Goal: Transaction & Acquisition: Purchase product/service

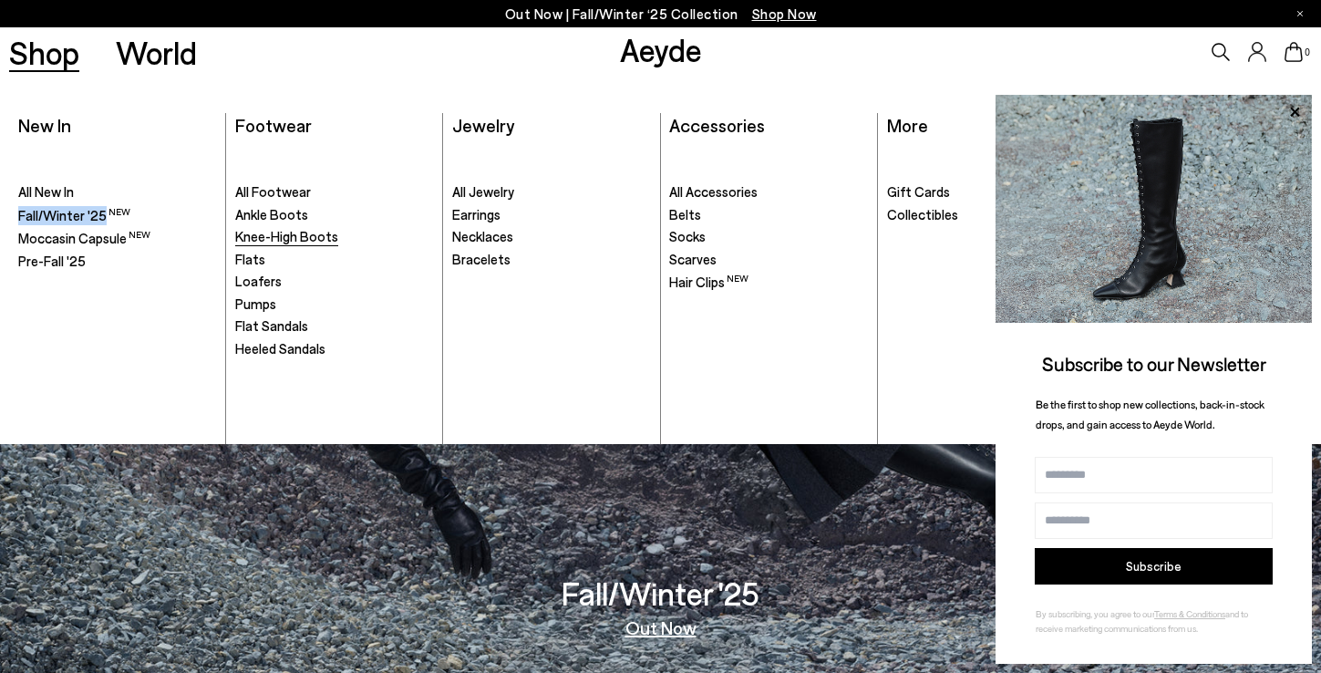
click at [271, 239] on span "Knee-High Boots" at bounding box center [286, 236] width 103 height 16
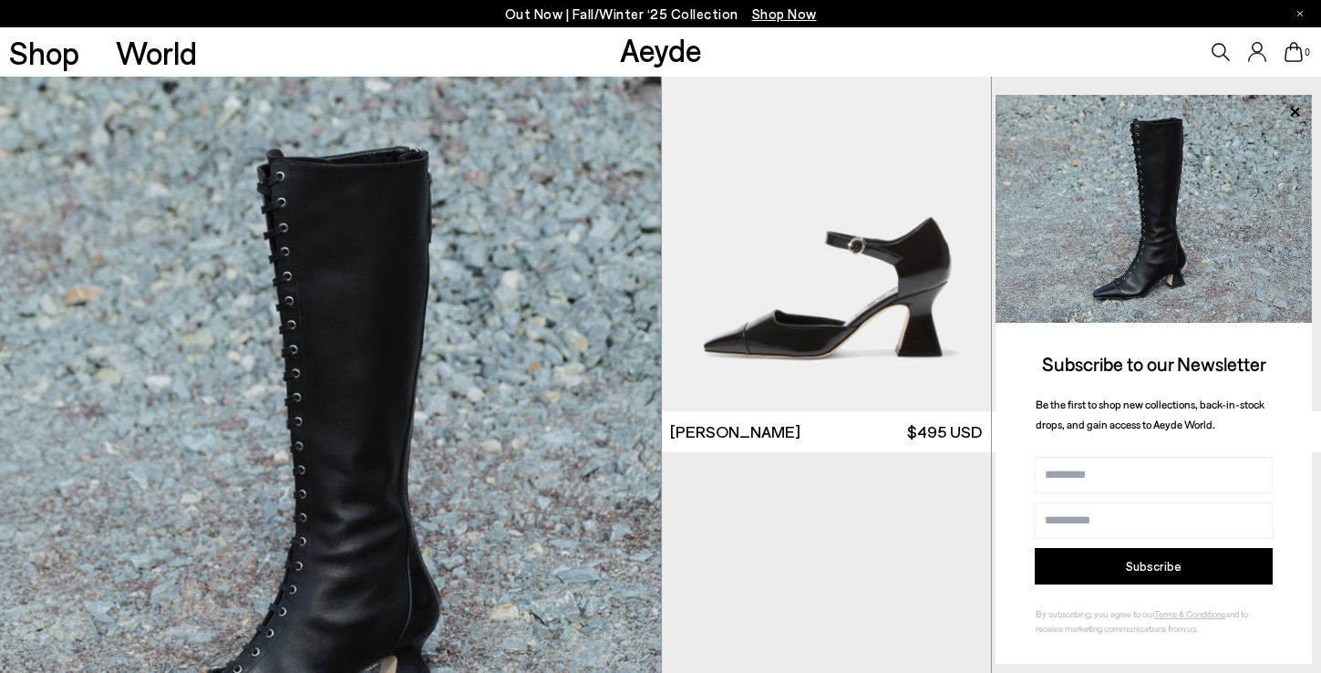
scroll to position [1271, 0]
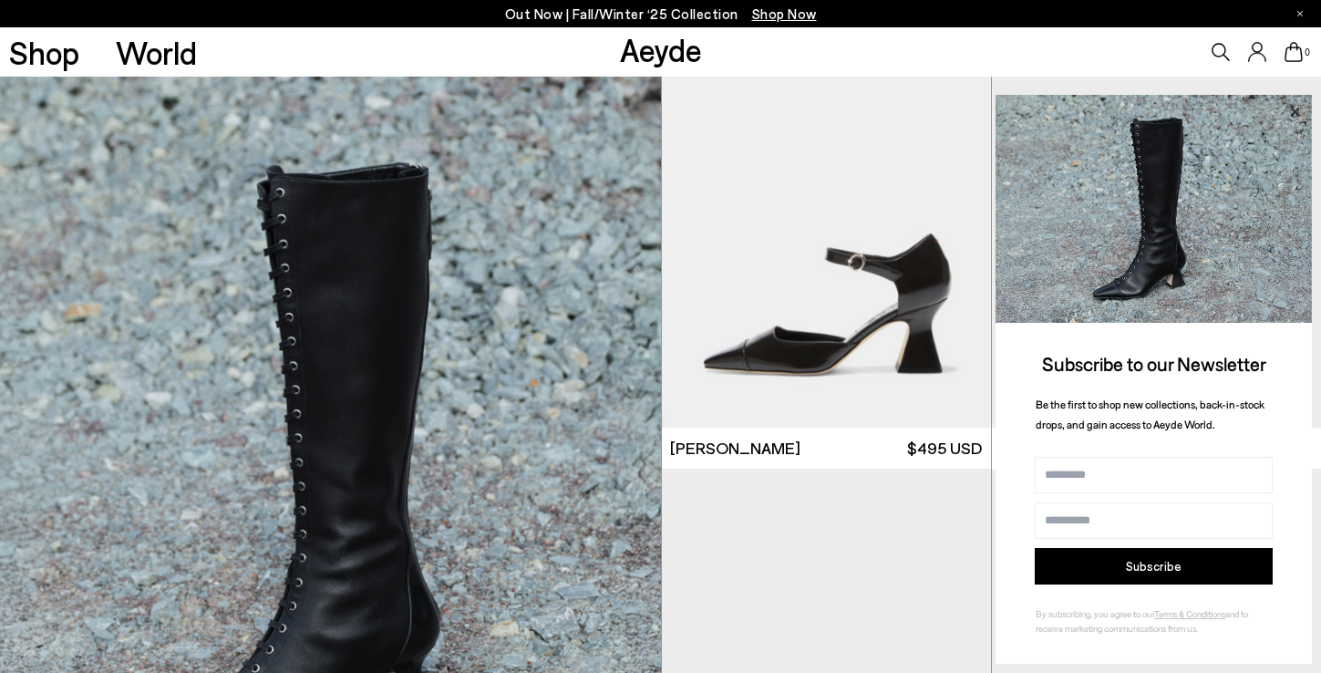
click at [1293, 108] on icon at bounding box center [1294, 111] width 9 height 9
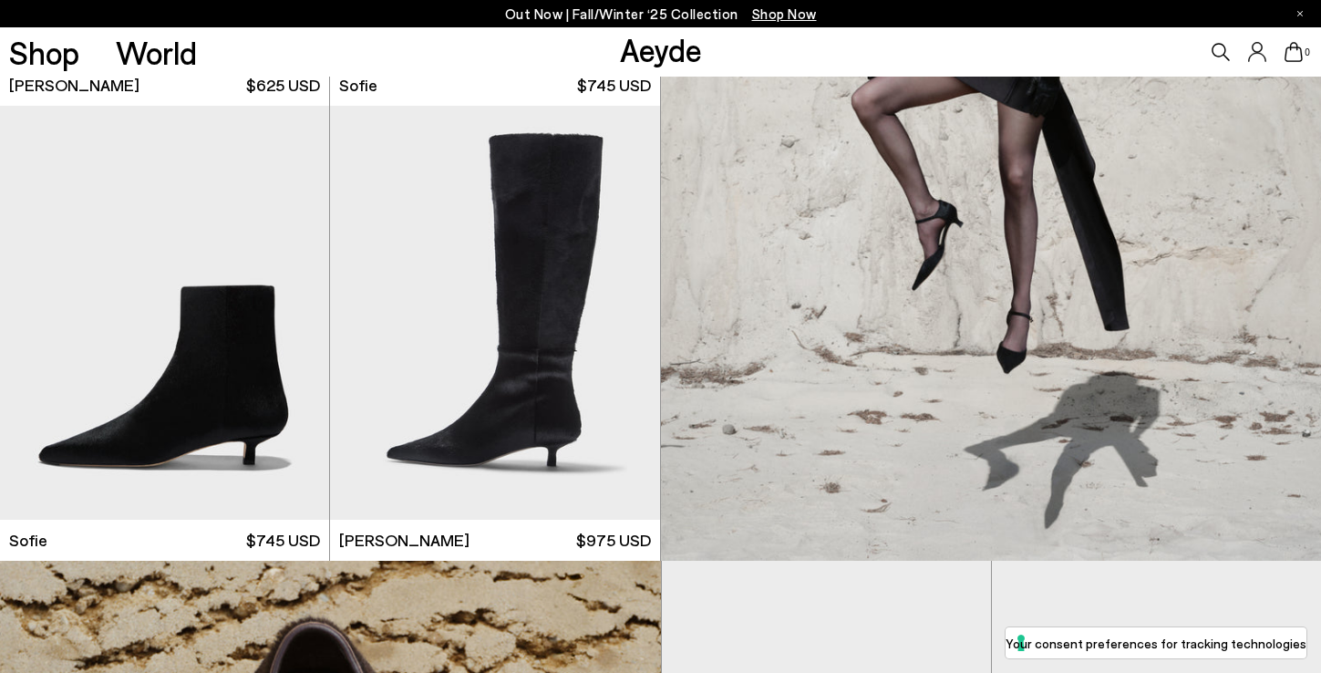
scroll to position [2370, 0]
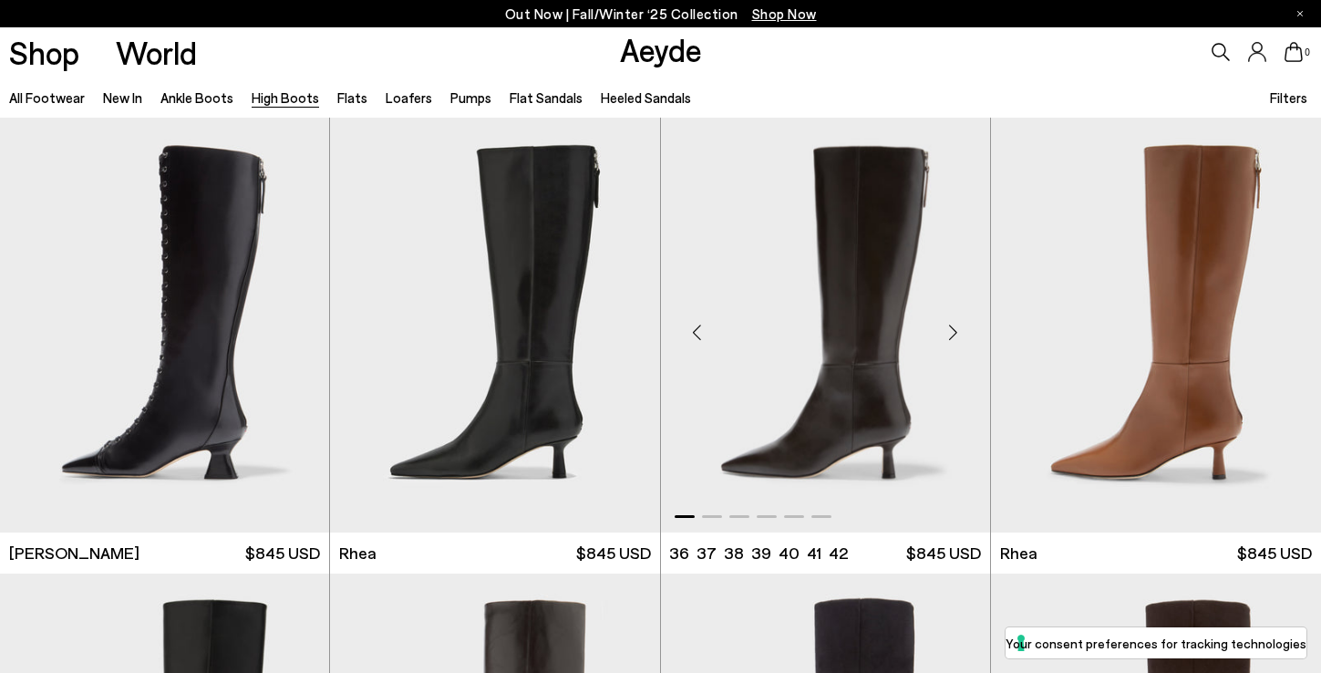
click at [952, 330] on div "Next slide" at bounding box center [953, 331] width 55 height 55
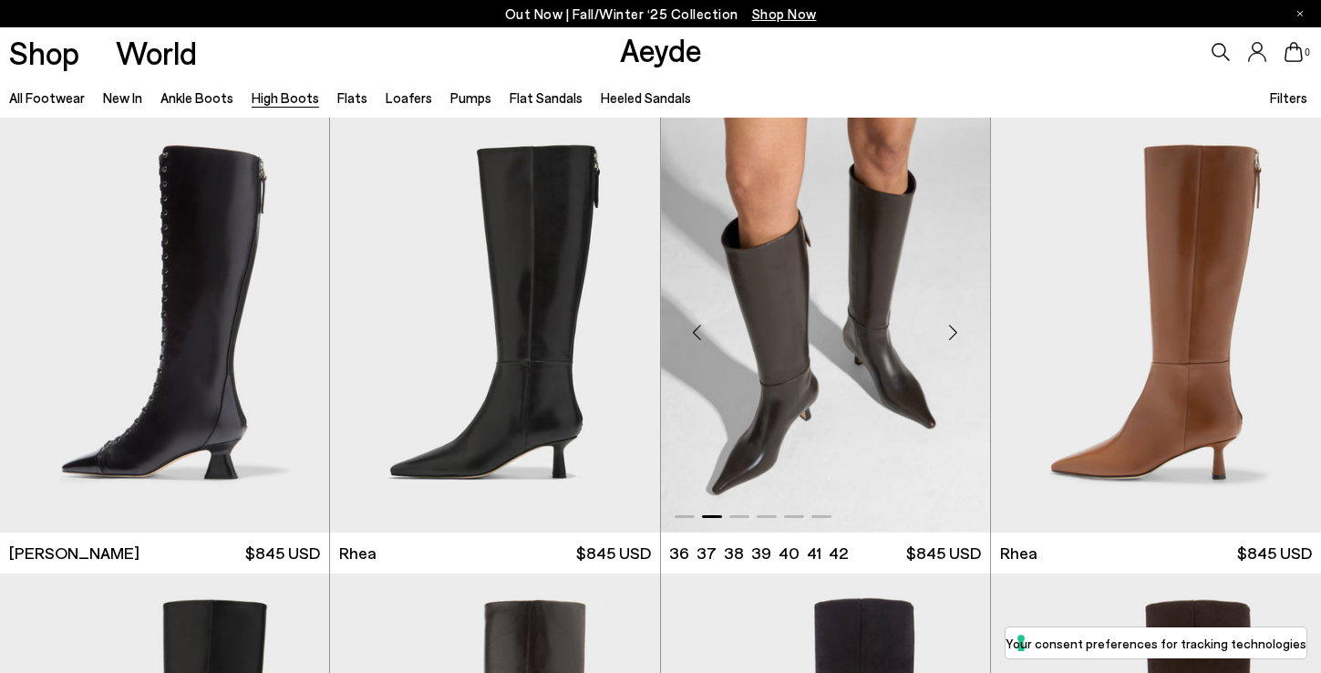
click at [952, 330] on div "Next slide" at bounding box center [953, 331] width 55 height 55
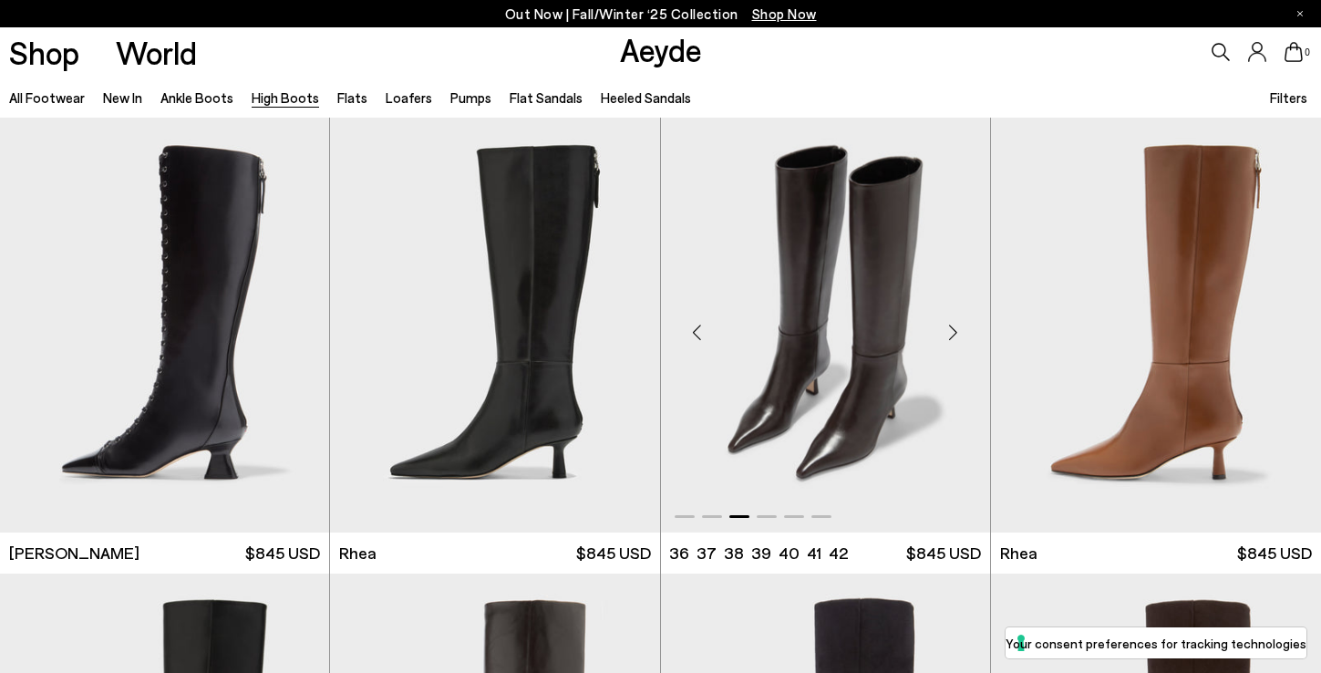
scroll to position [392, 0]
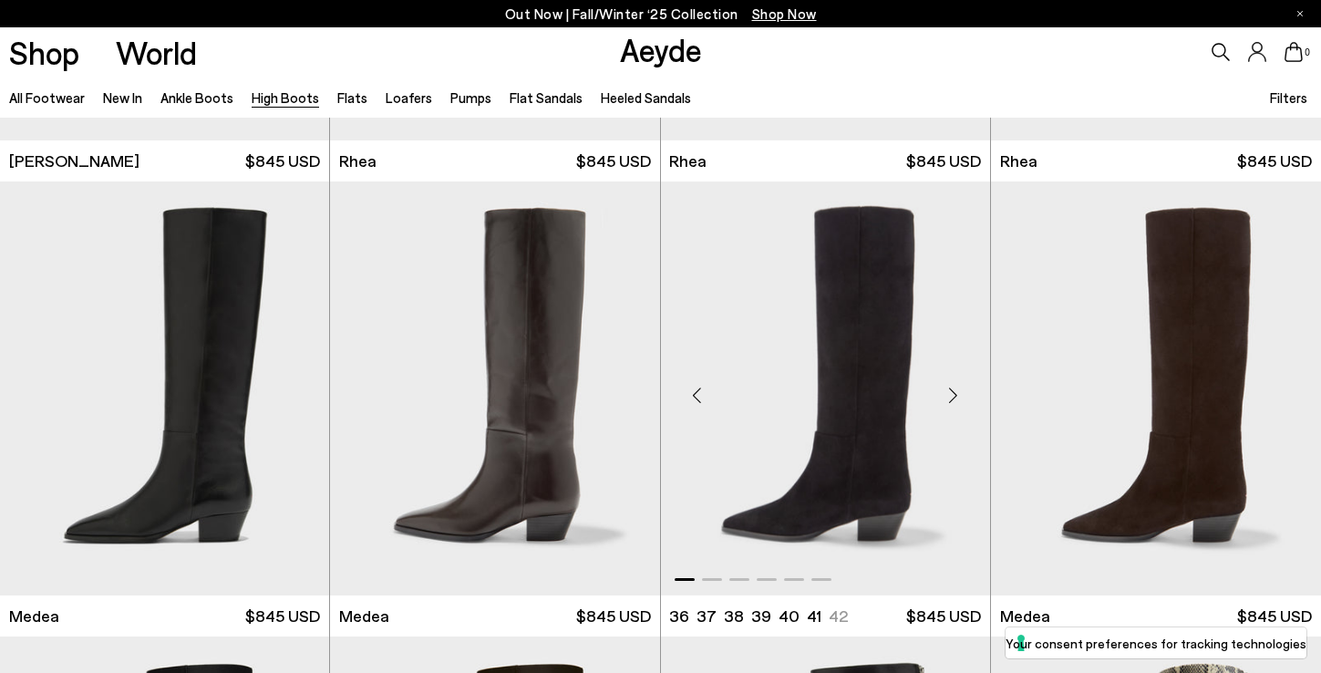
click at [954, 393] on div "Next slide" at bounding box center [953, 395] width 55 height 55
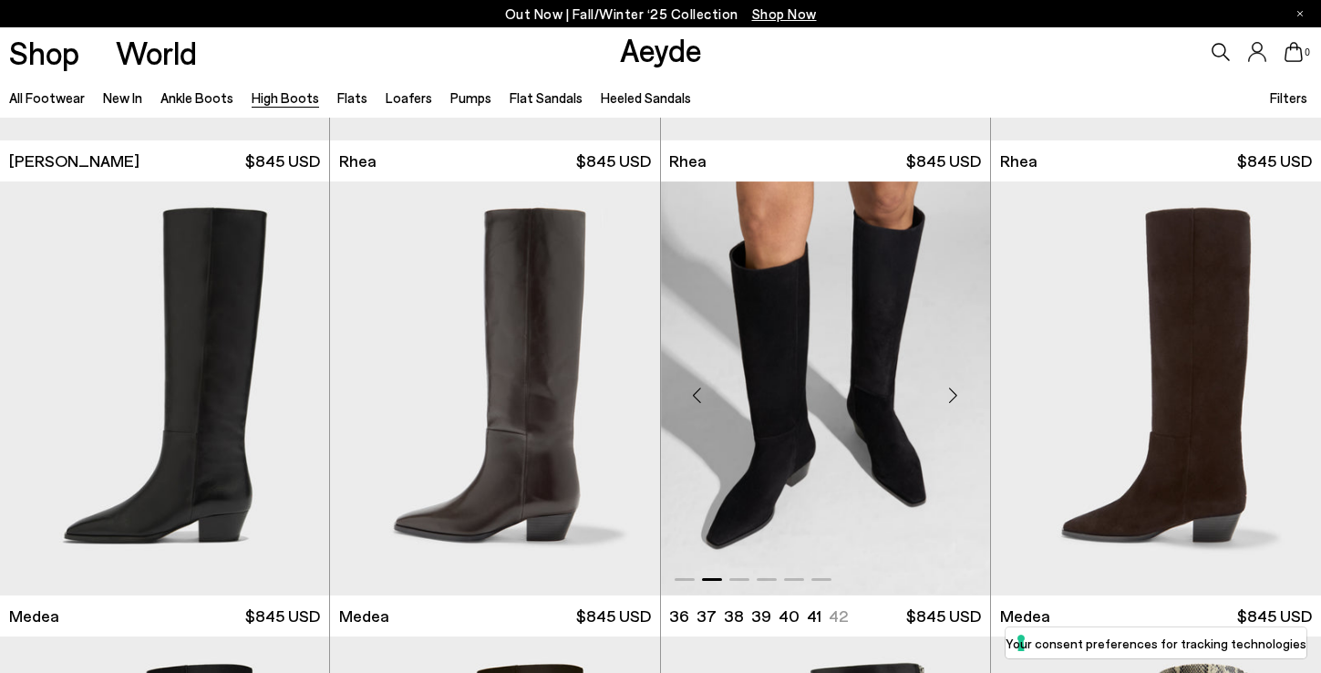
click at [954, 393] on div "Next slide" at bounding box center [953, 395] width 55 height 55
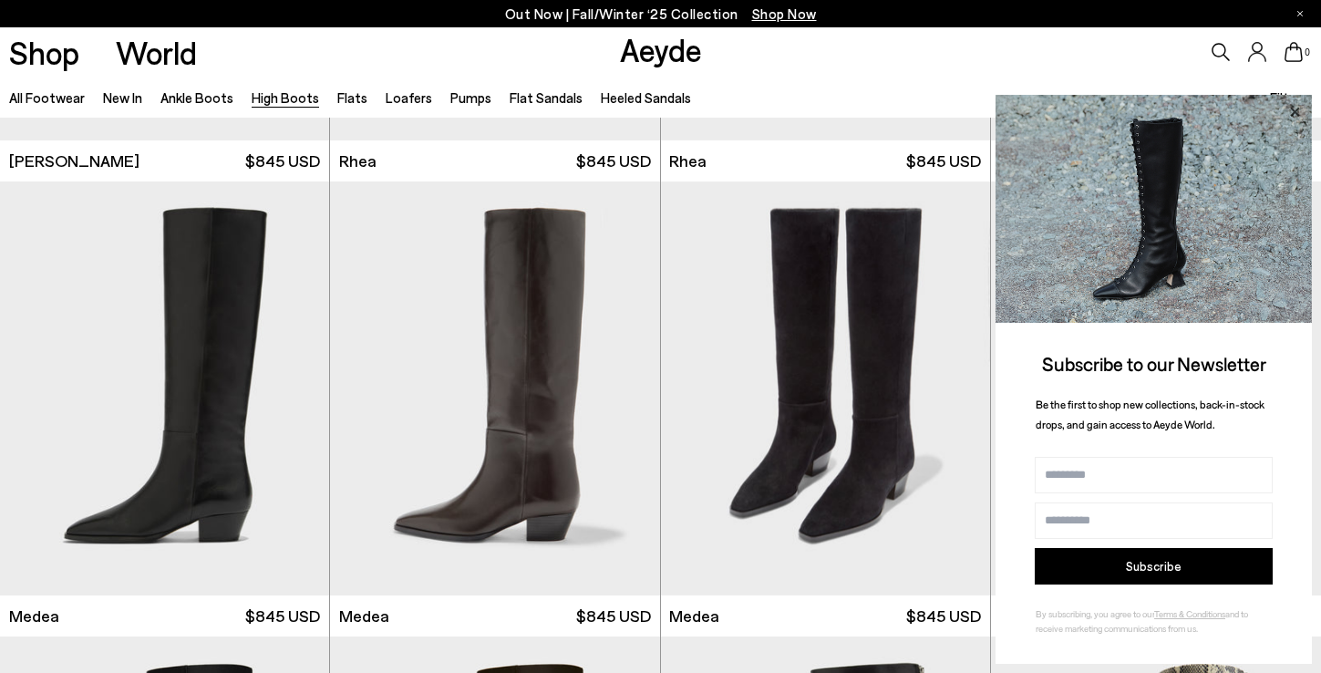
click at [1296, 107] on icon at bounding box center [1295, 112] width 24 height 24
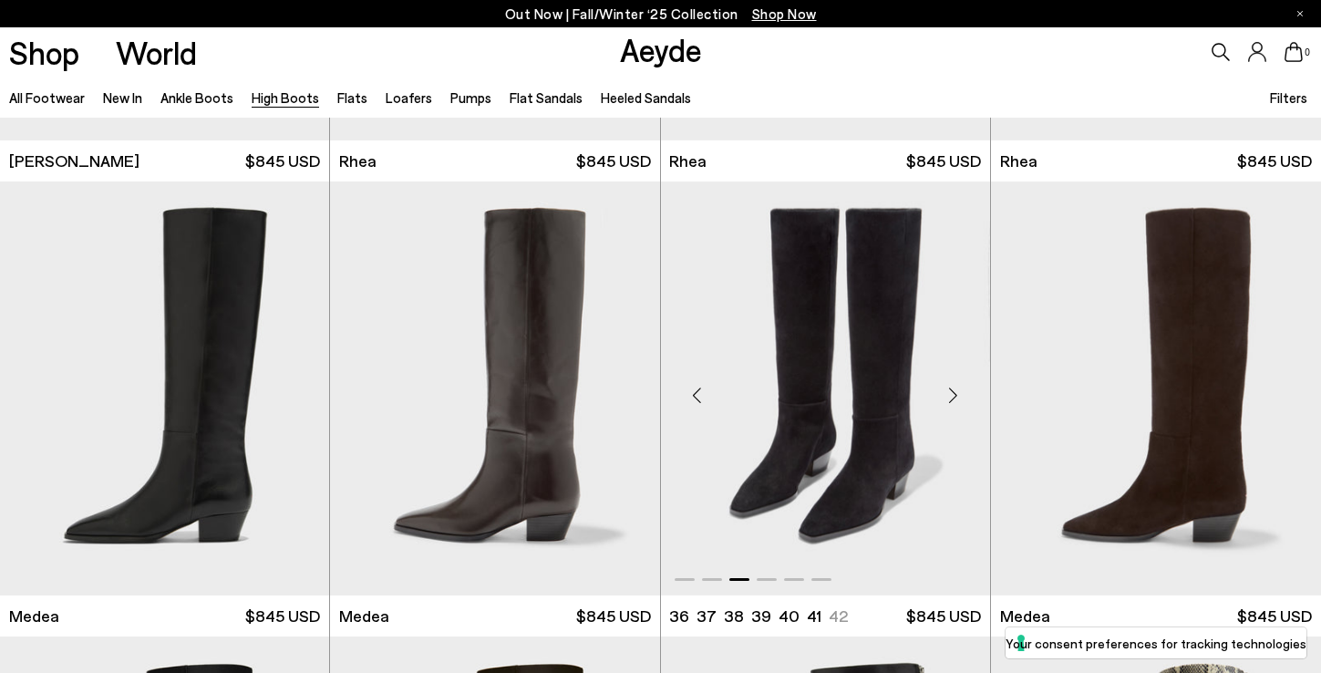
click at [950, 403] on div "Next slide" at bounding box center [953, 395] width 55 height 55
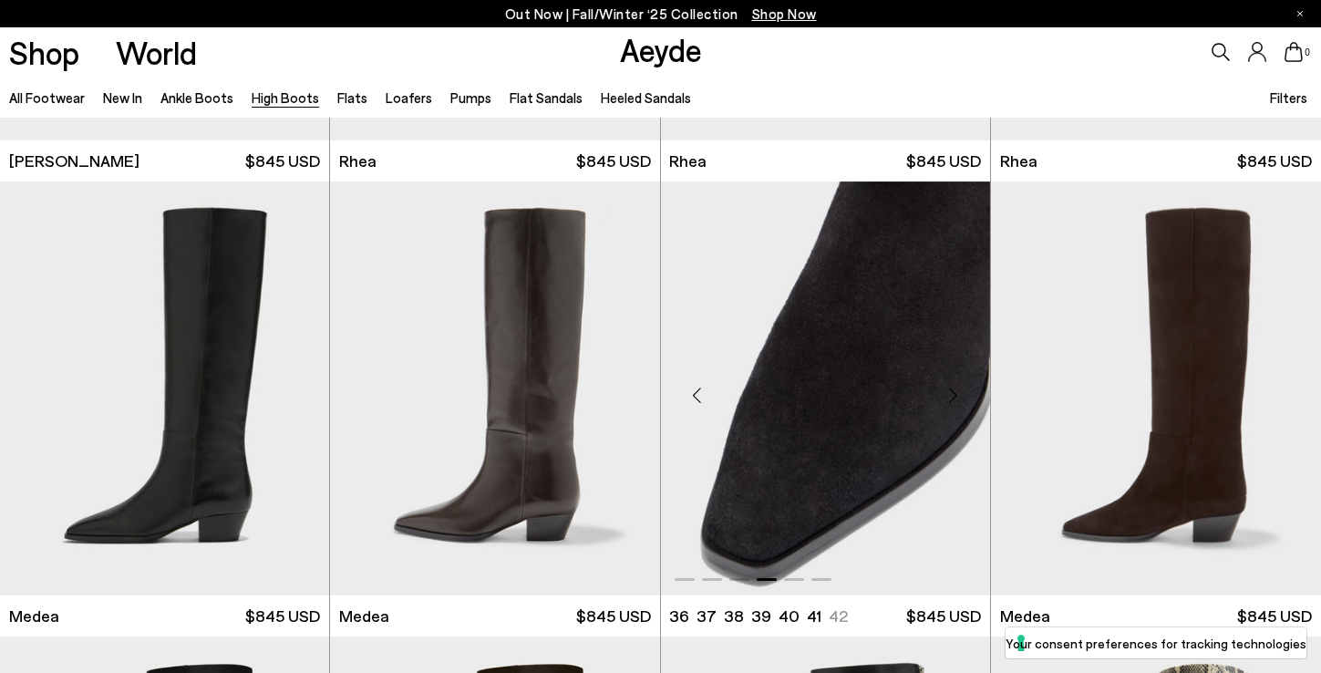
click at [950, 403] on div "Next slide" at bounding box center [953, 395] width 55 height 55
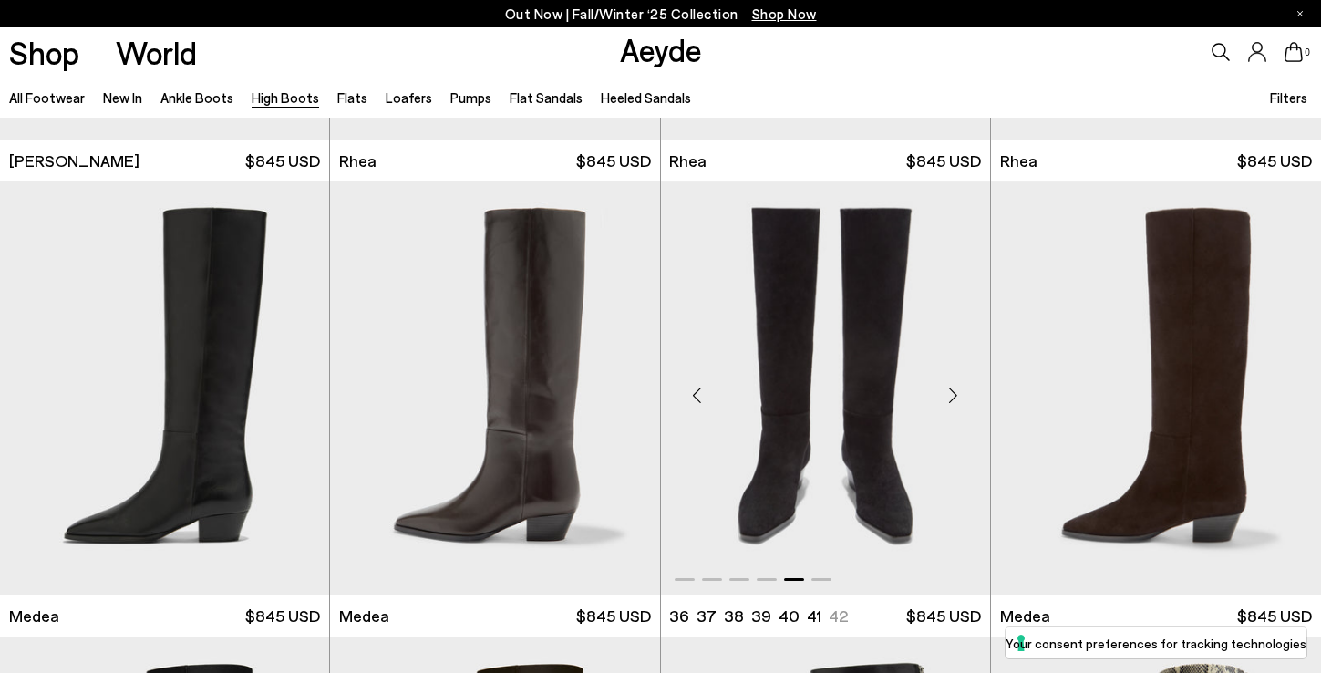
click at [950, 403] on div "Next slide" at bounding box center [953, 395] width 55 height 55
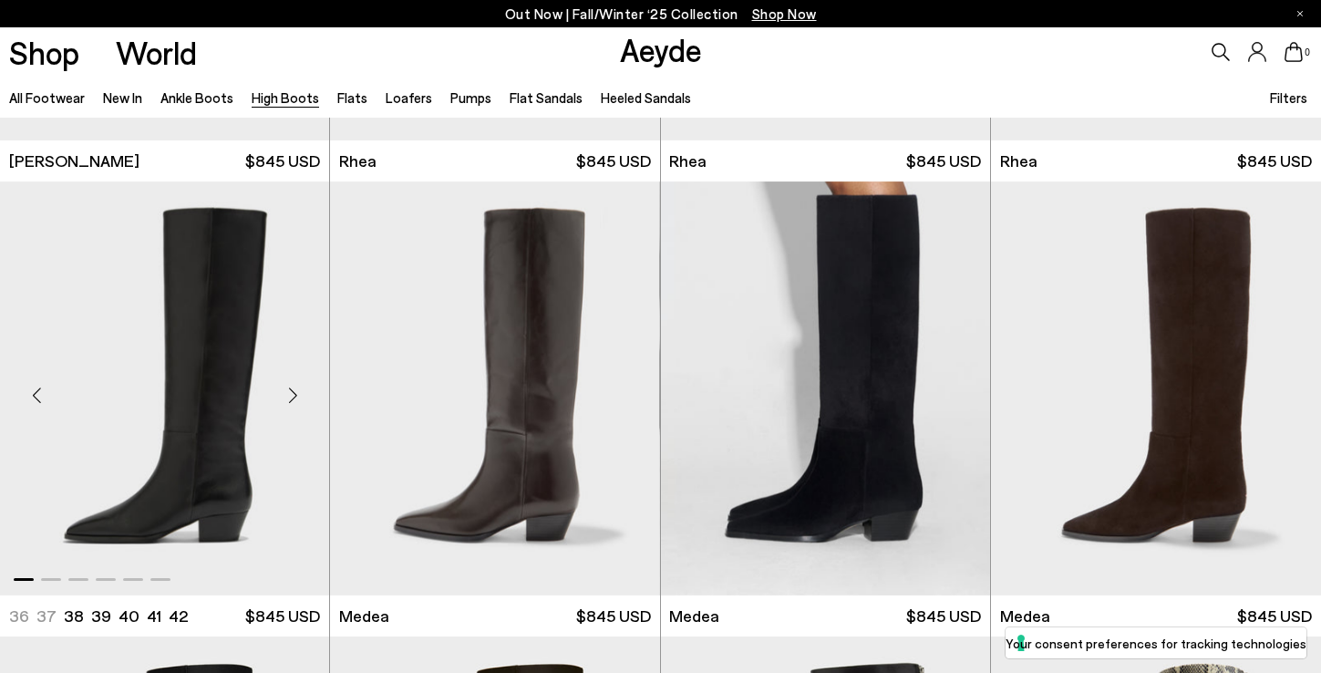
click at [297, 386] on div "Next slide" at bounding box center [292, 395] width 55 height 55
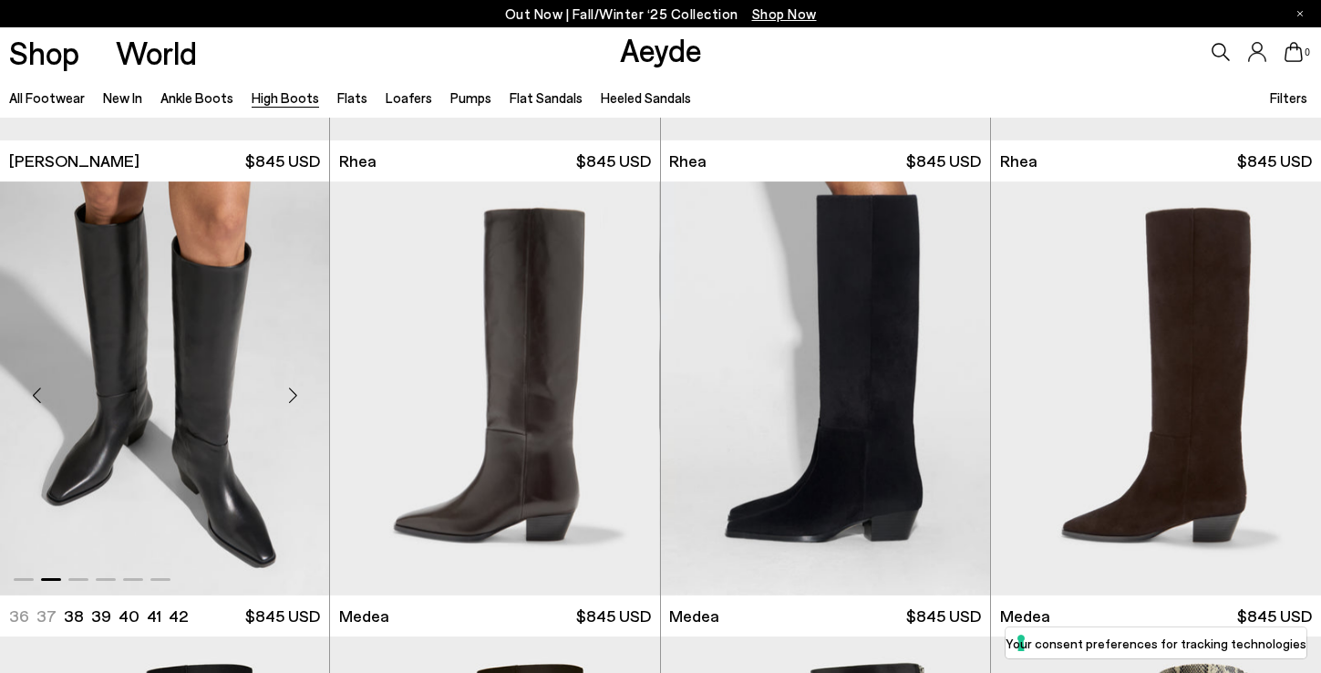
click at [297, 386] on div "Next slide" at bounding box center [292, 395] width 55 height 55
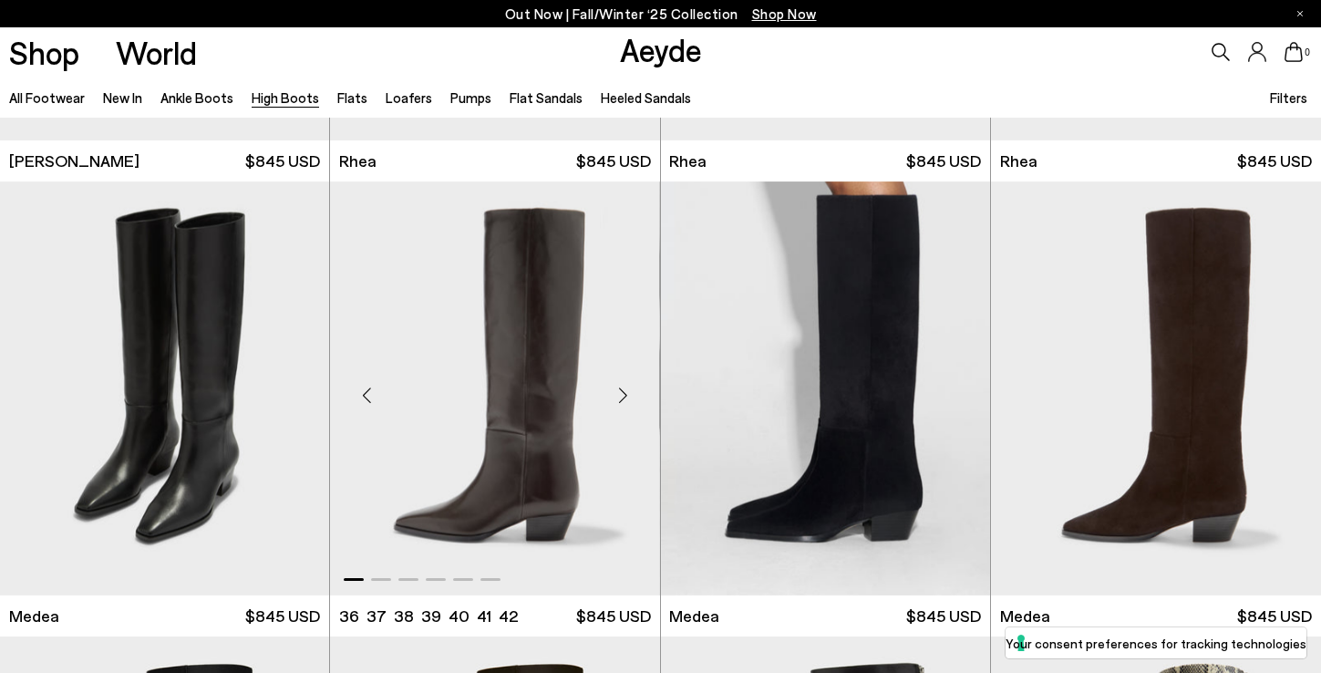
click at [624, 391] on div "Next slide" at bounding box center [623, 395] width 55 height 55
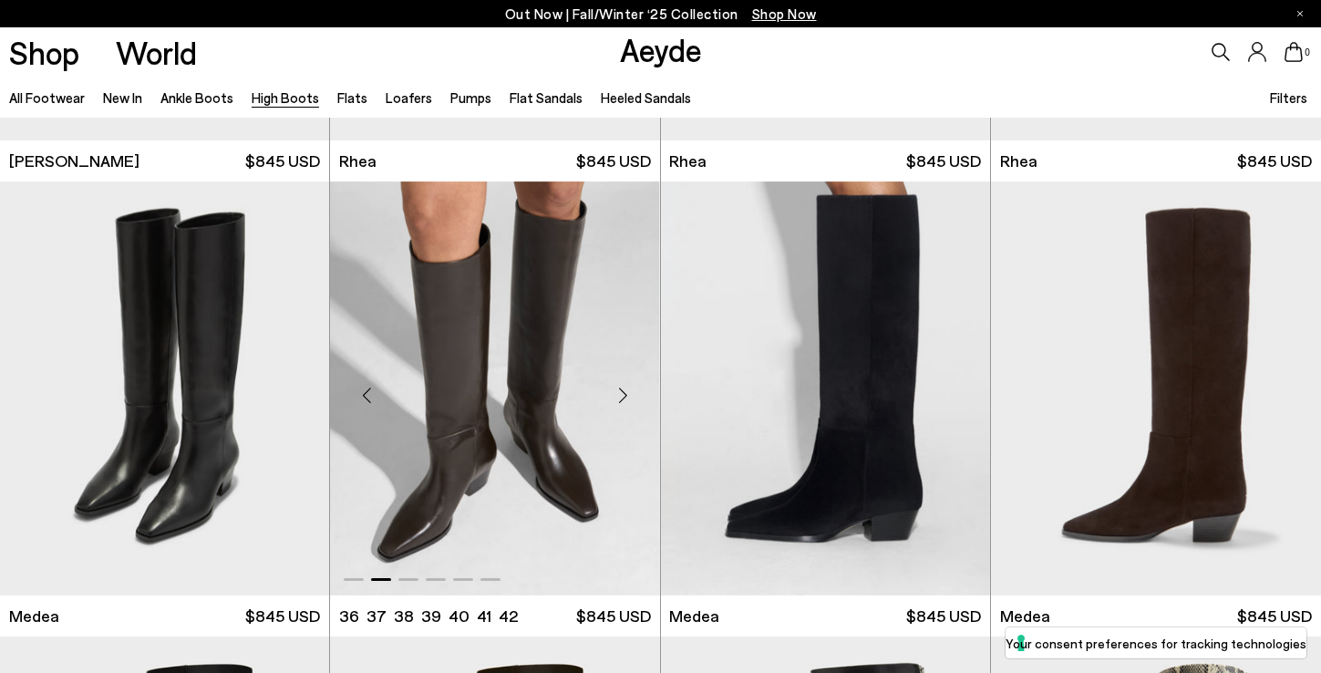
click at [624, 391] on div "Next slide" at bounding box center [623, 395] width 55 height 55
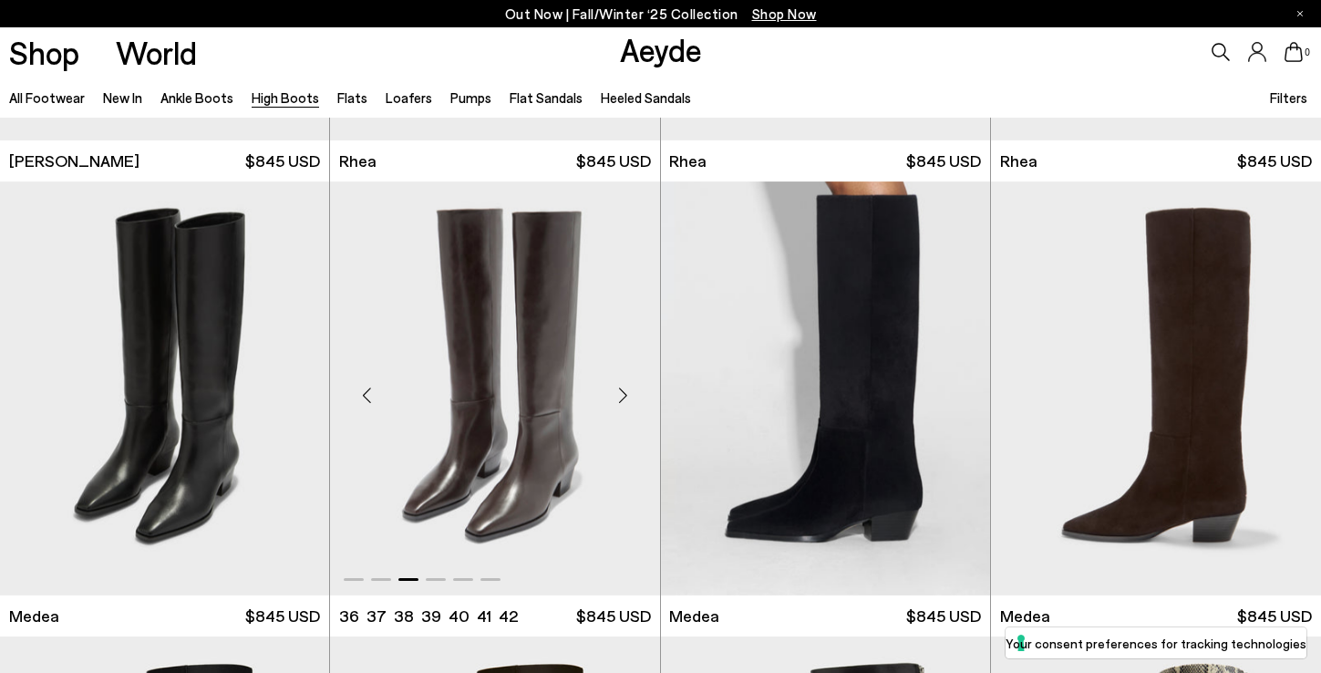
click at [624, 391] on div "Next slide" at bounding box center [623, 395] width 55 height 55
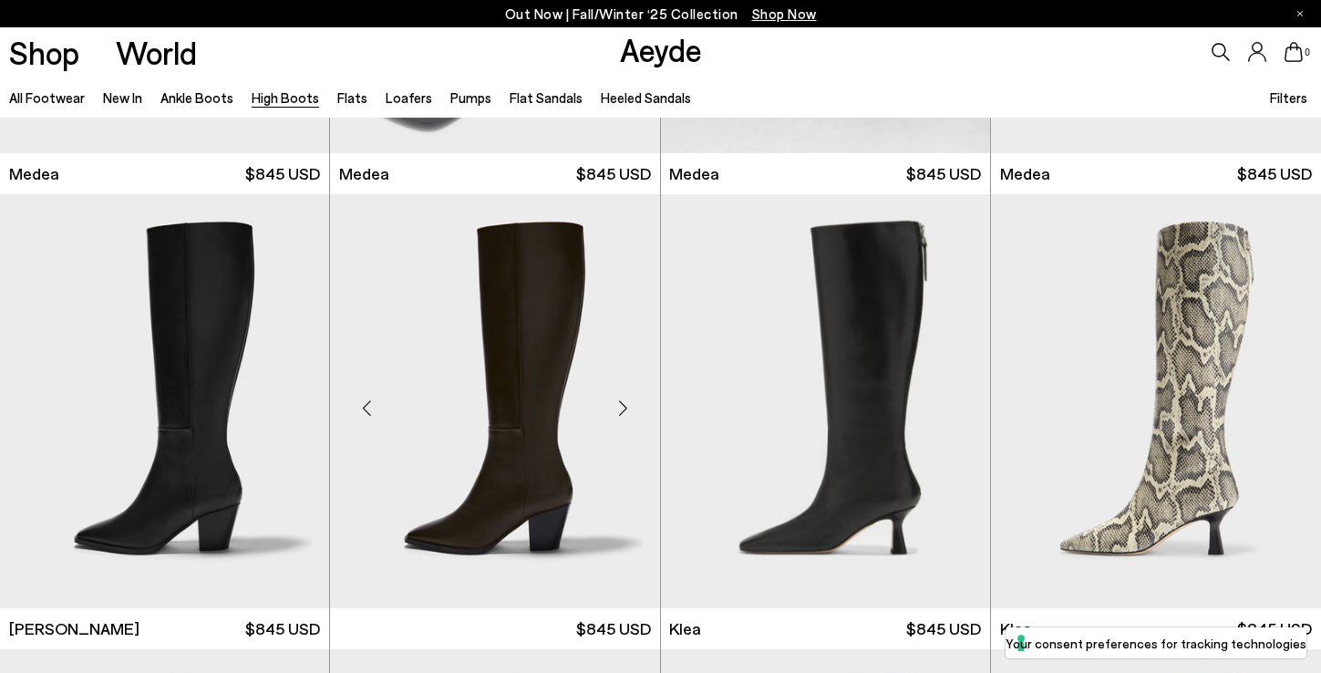
scroll to position [902, 0]
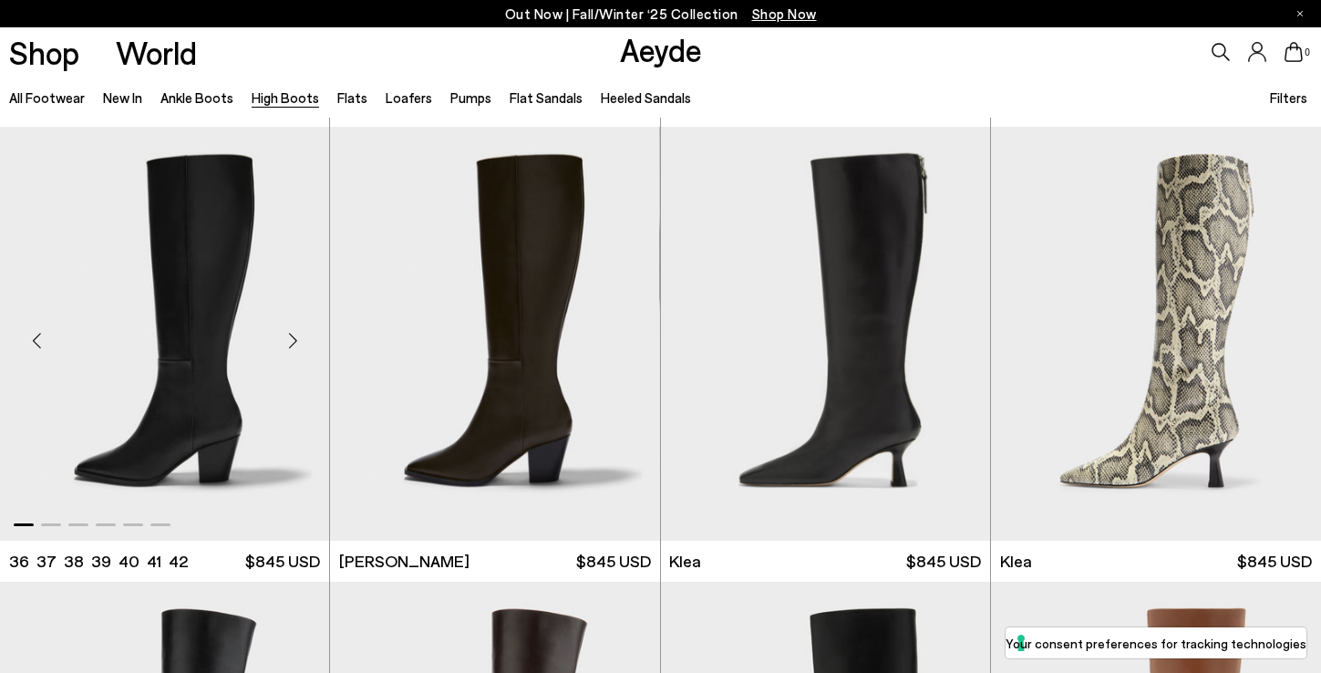
click at [293, 334] on div "Next slide" at bounding box center [292, 341] width 55 height 55
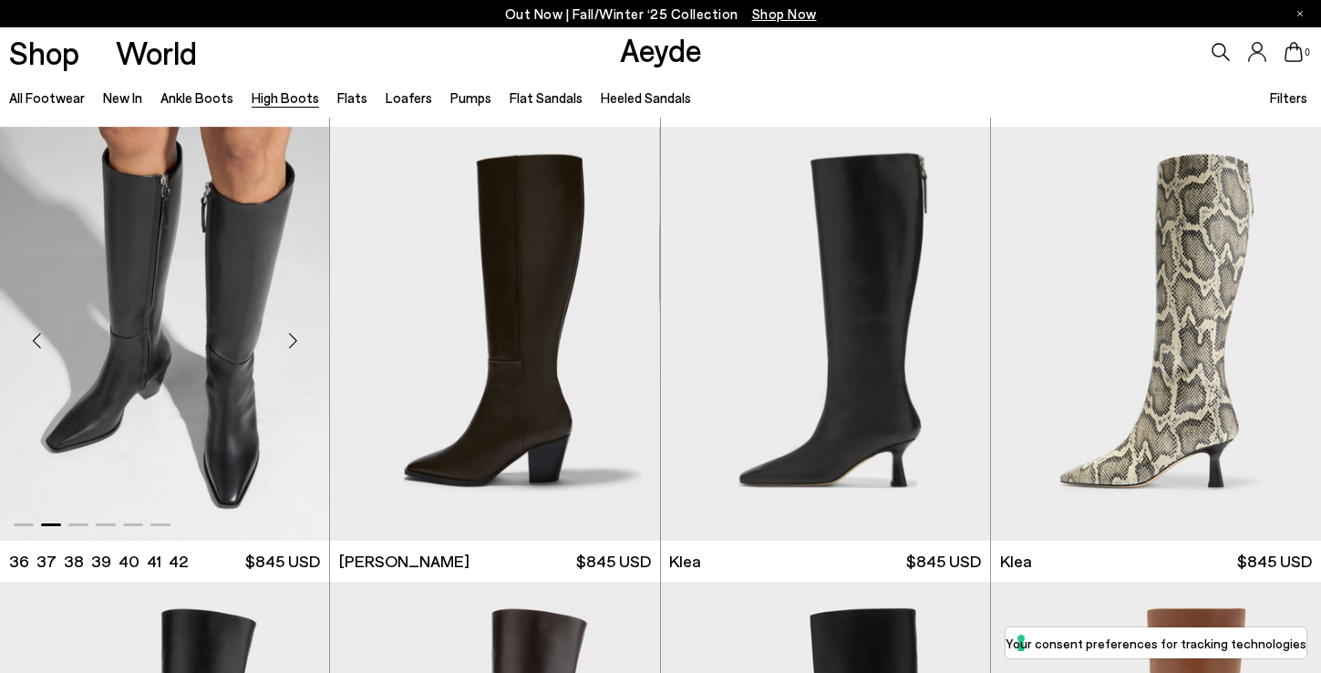
click at [293, 334] on div "Next slide" at bounding box center [292, 341] width 55 height 55
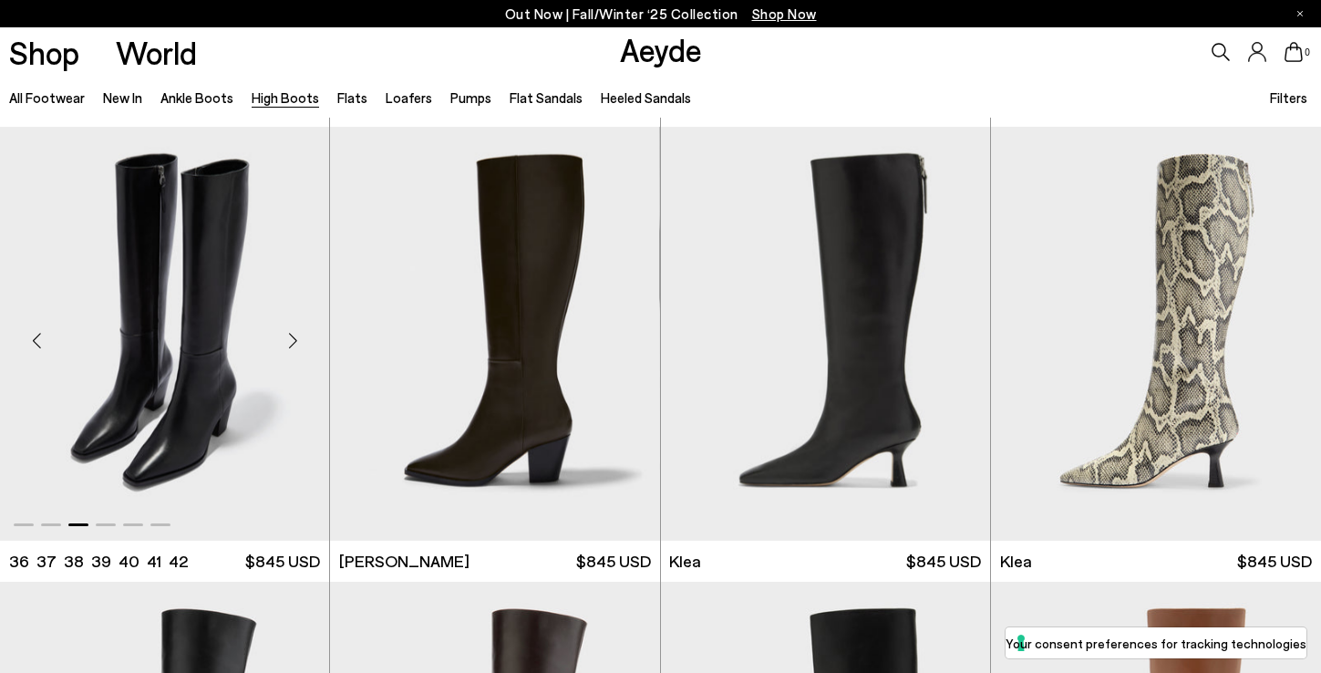
click at [293, 334] on div "Next slide" at bounding box center [292, 341] width 55 height 55
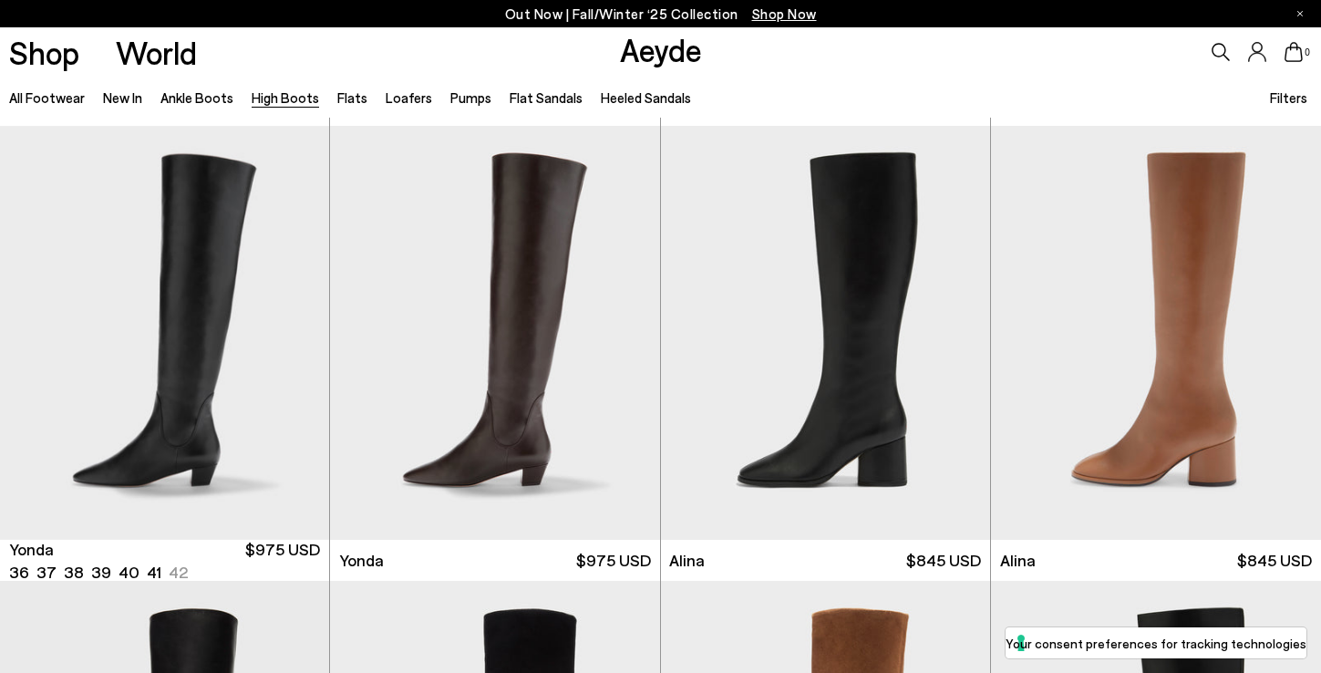
scroll to position [1353, 0]
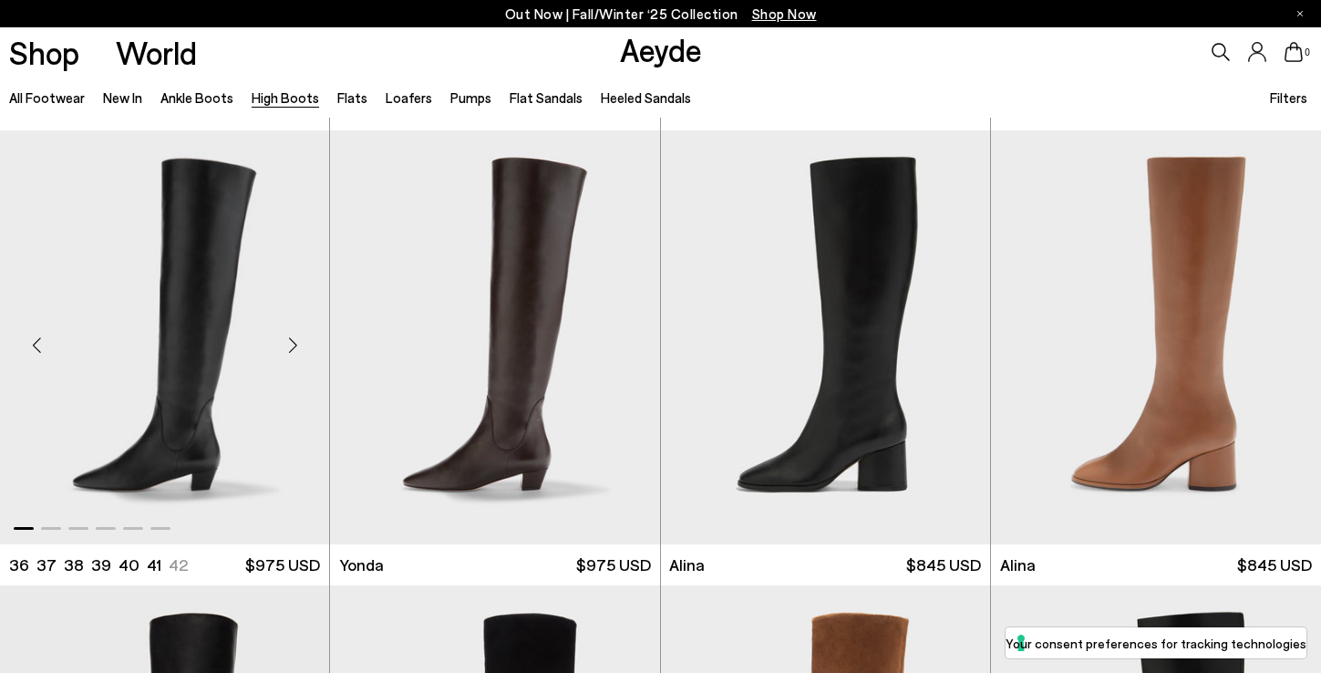
click at [292, 345] on div "Next slide" at bounding box center [292, 344] width 55 height 55
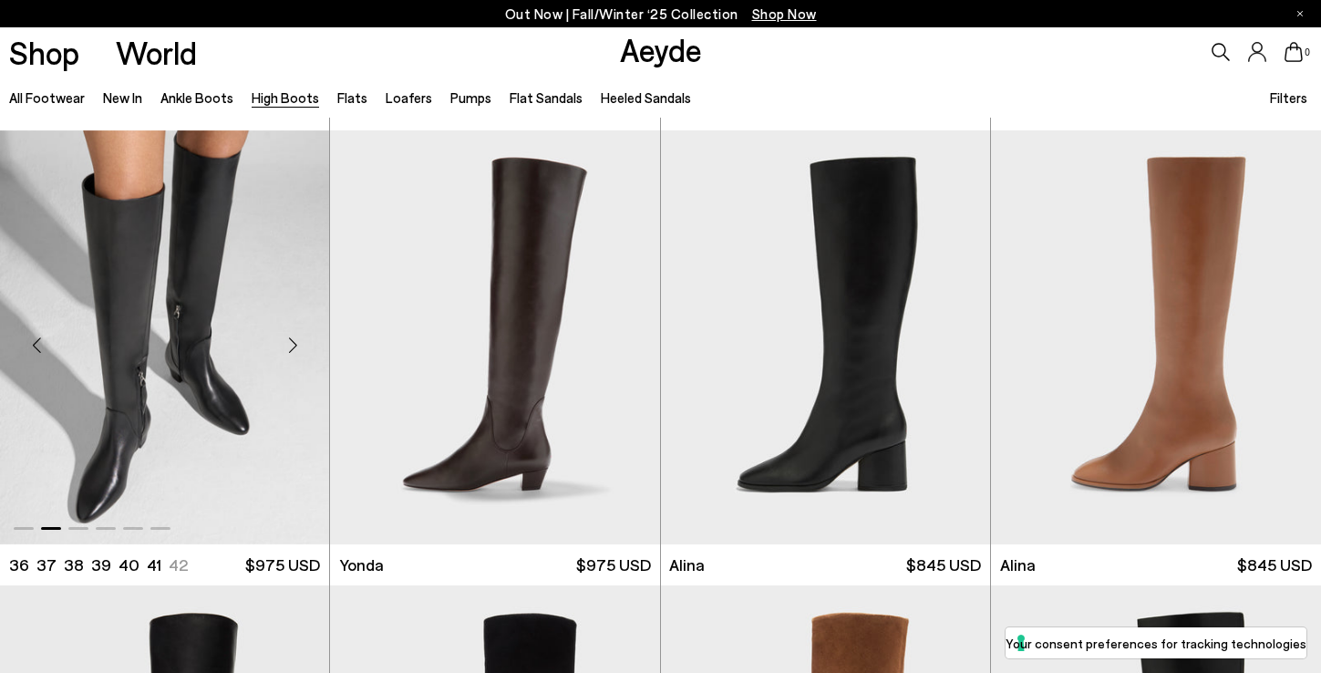
click at [293, 345] on div "Next slide" at bounding box center [292, 344] width 55 height 55
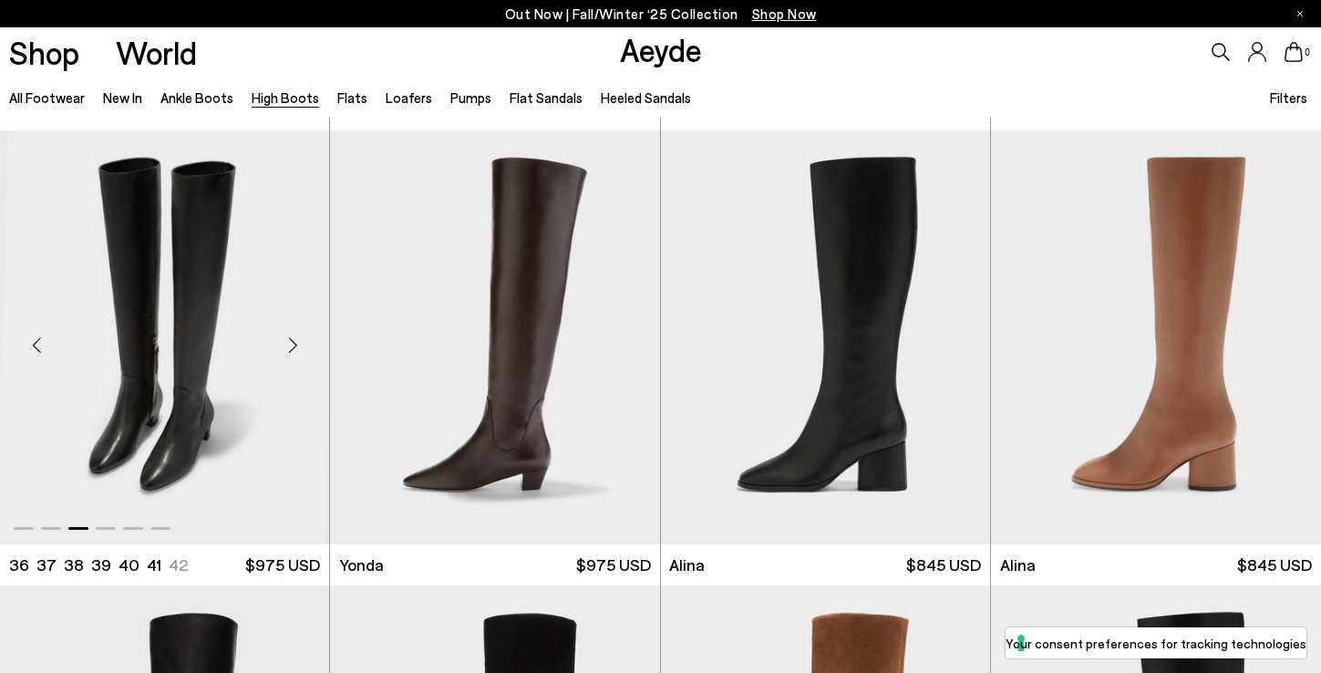
click at [293, 345] on div "Next slide" at bounding box center [292, 344] width 55 height 55
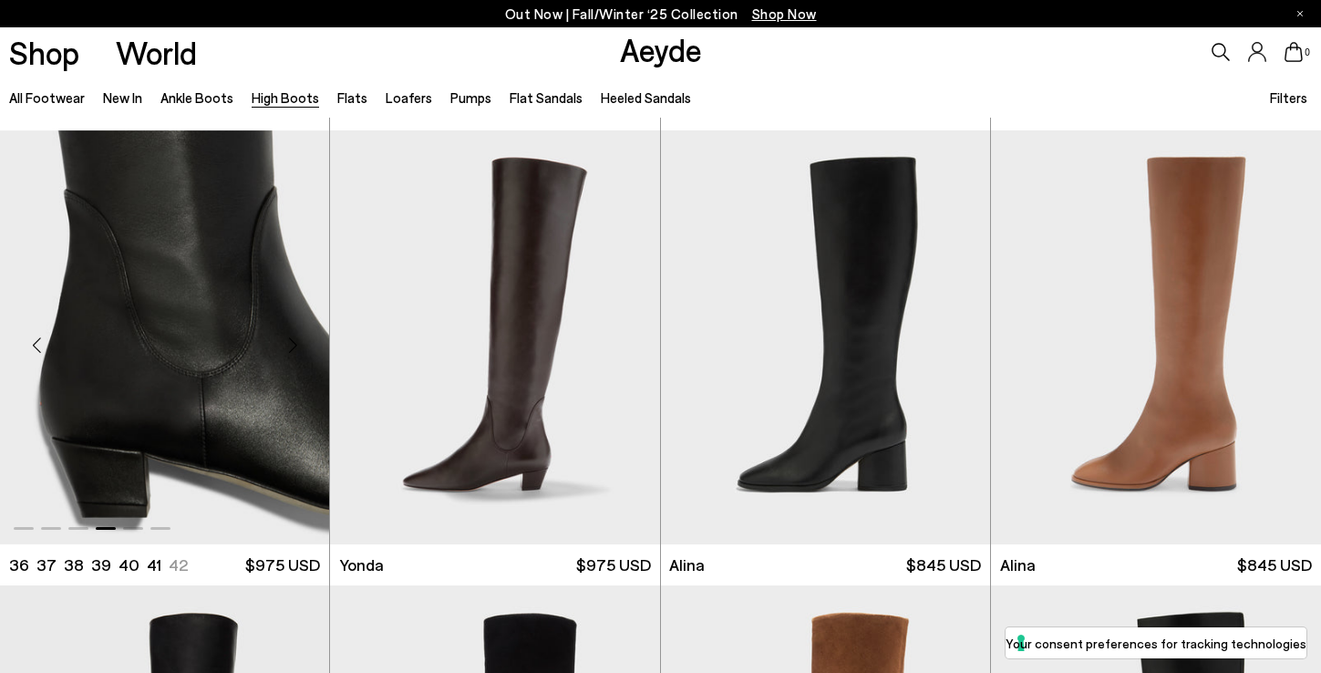
click at [293, 345] on div "Next slide" at bounding box center [292, 344] width 55 height 55
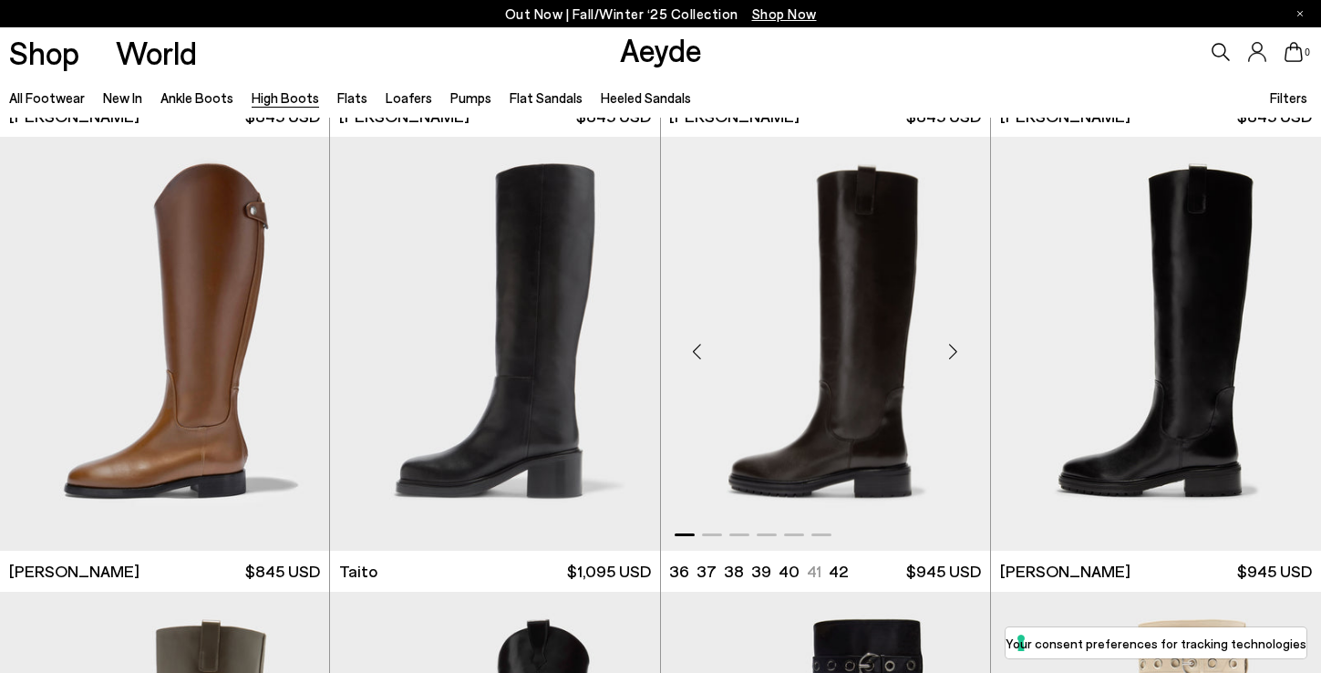
scroll to position [3638, 0]
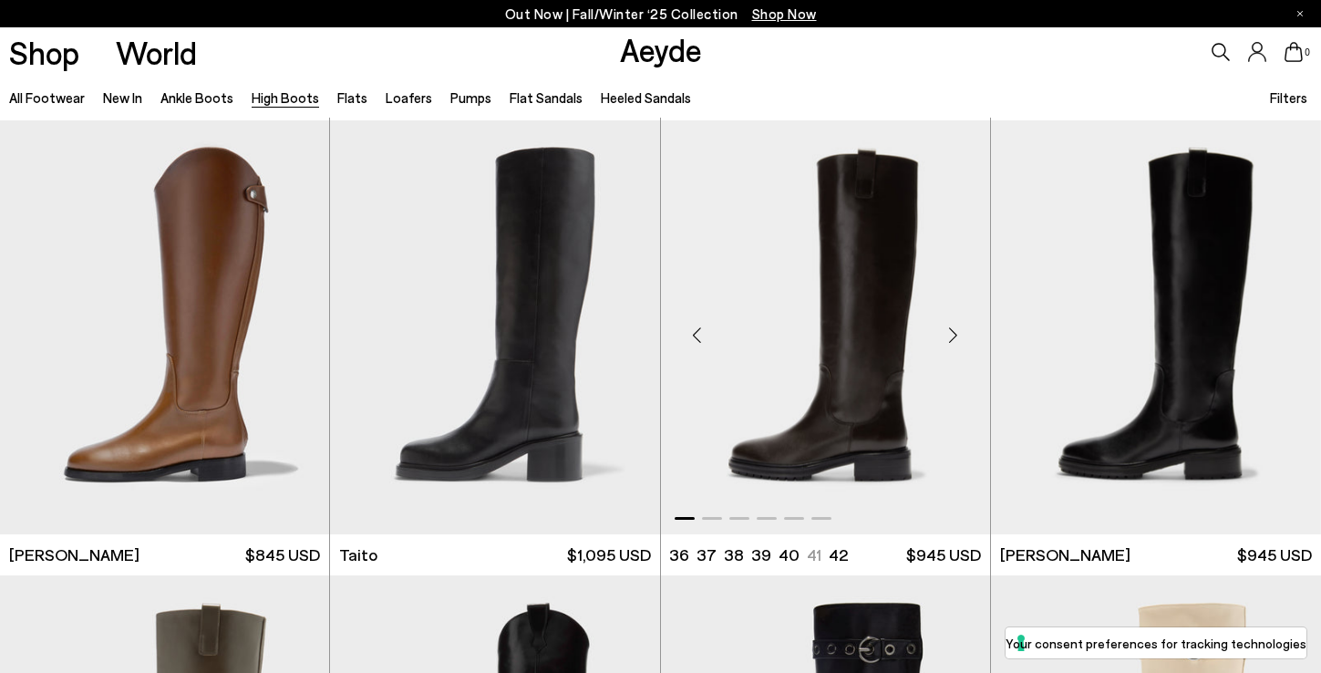
click at [953, 336] on div "Next slide" at bounding box center [953, 334] width 55 height 55
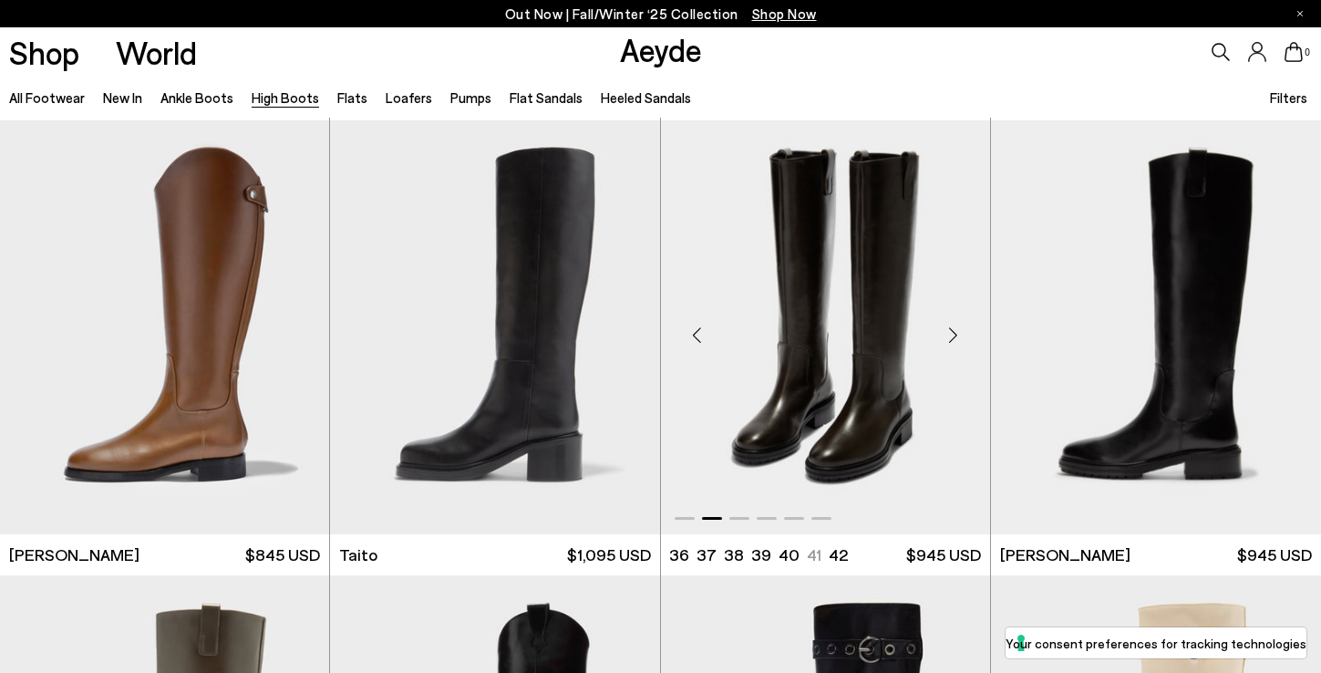
click at [953, 336] on div "Next slide" at bounding box center [953, 334] width 55 height 55
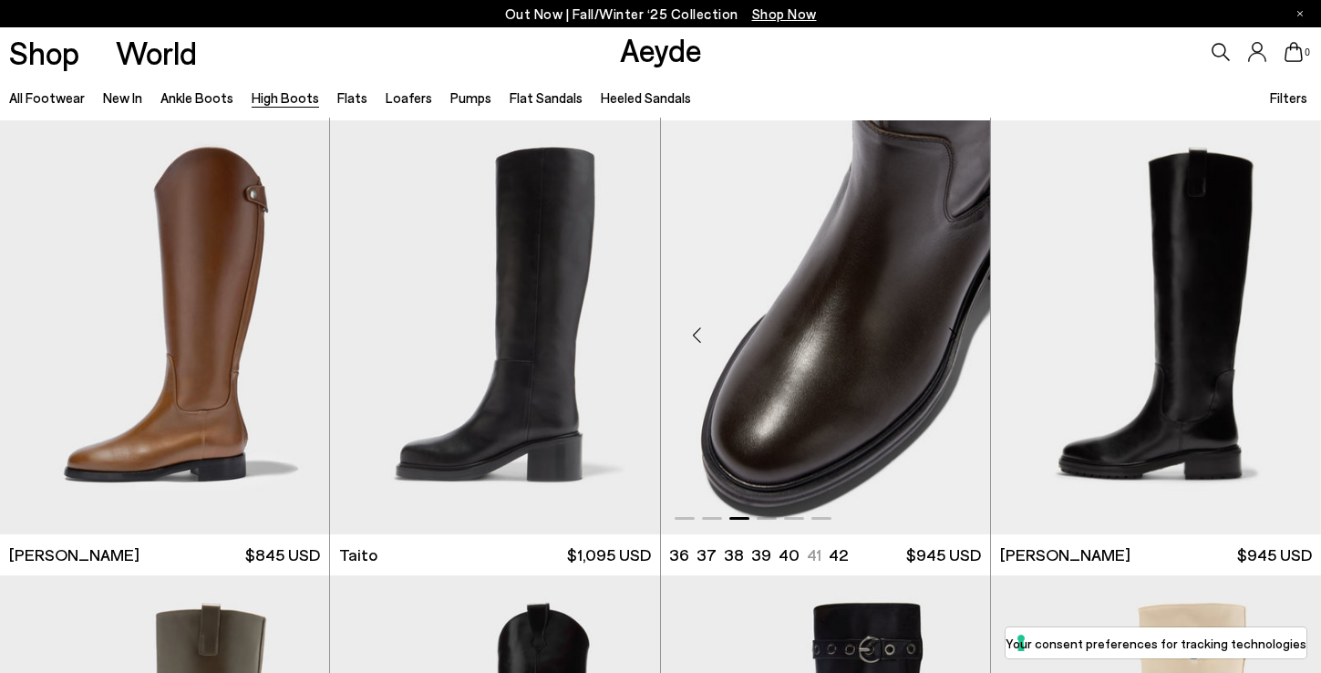
click at [953, 336] on div "Next slide" at bounding box center [953, 334] width 55 height 55
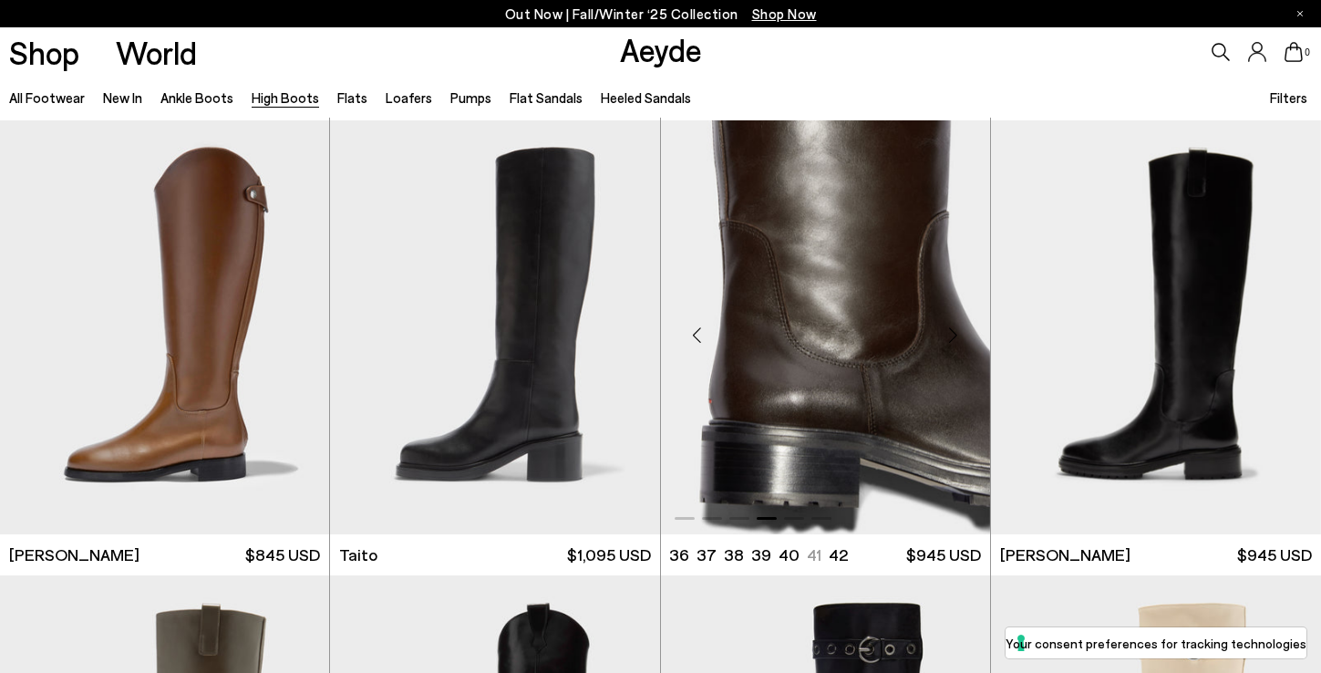
click at [953, 336] on div "Next slide" at bounding box center [953, 334] width 55 height 55
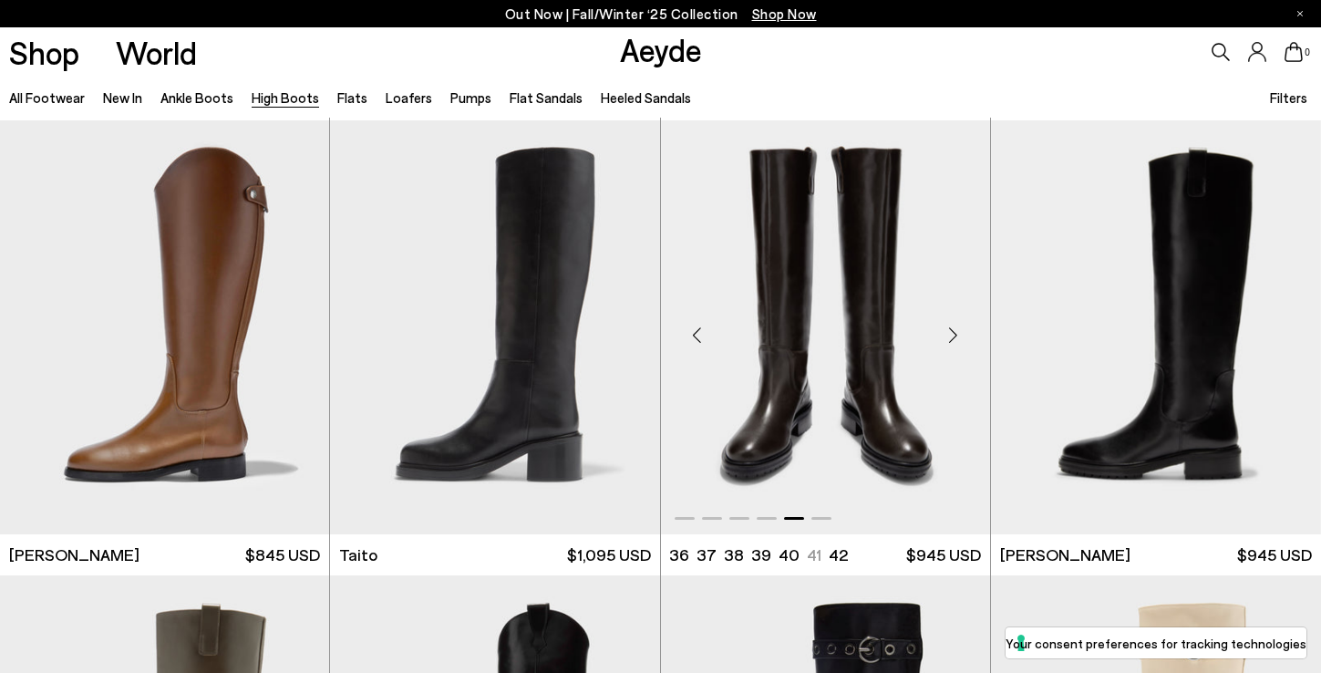
click at [953, 336] on div "Next slide" at bounding box center [953, 334] width 55 height 55
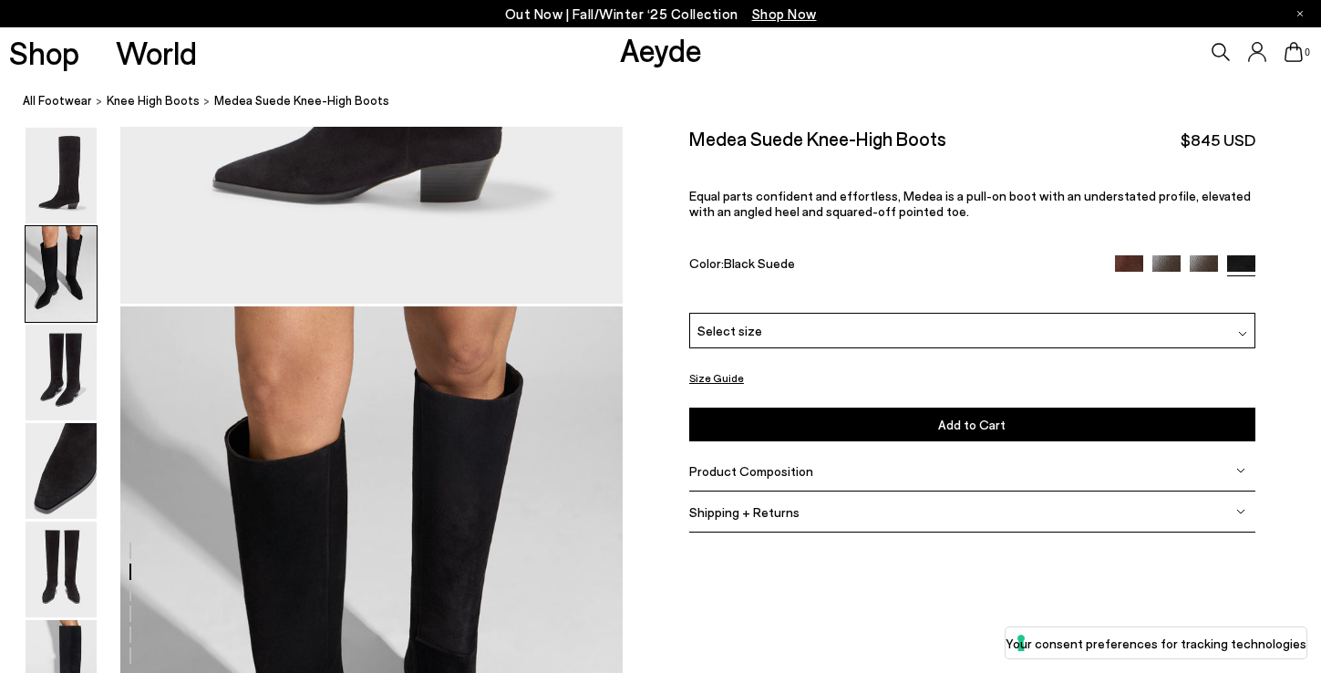
scroll to position [608, 0]
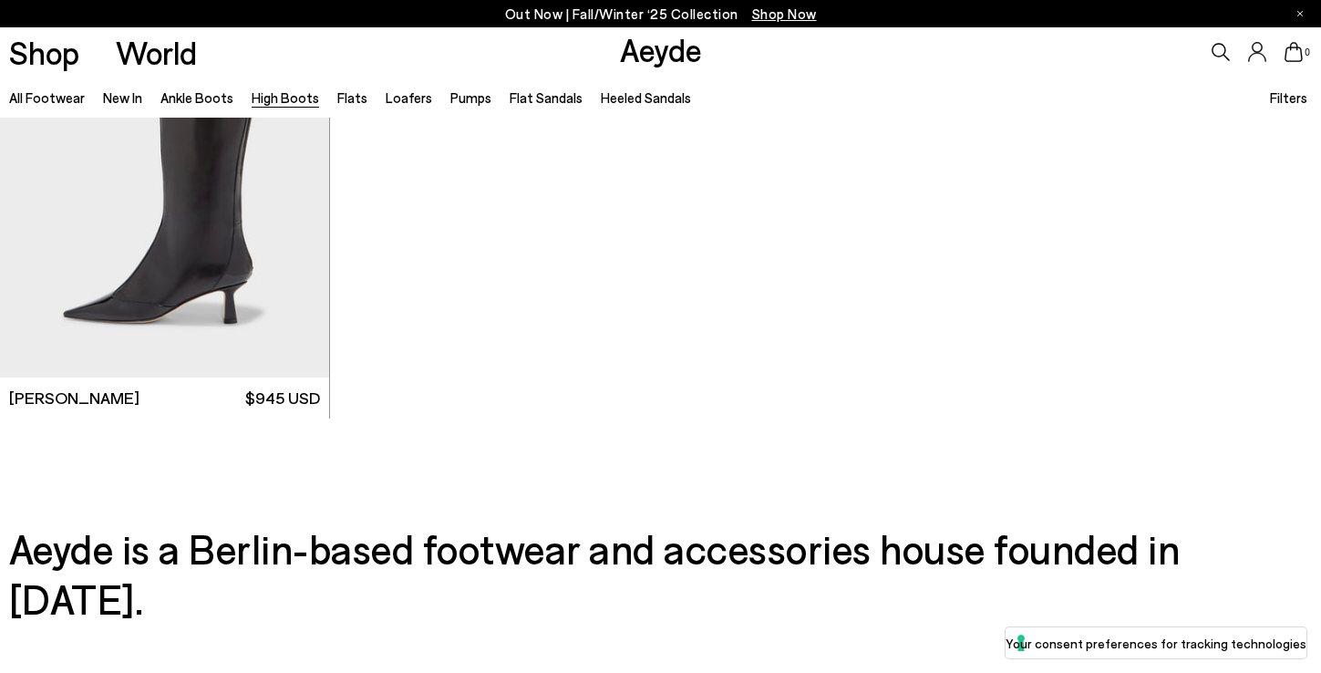
scroll to position [5009, 0]
